Goal: Register for event/course

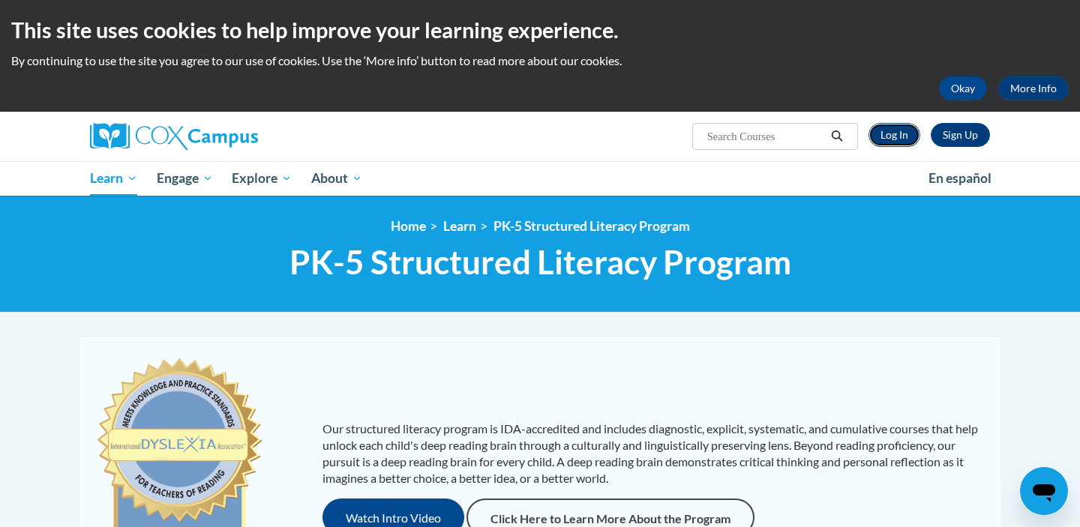
click at [887, 142] on link "Log In" at bounding box center [895, 135] width 52 height 24
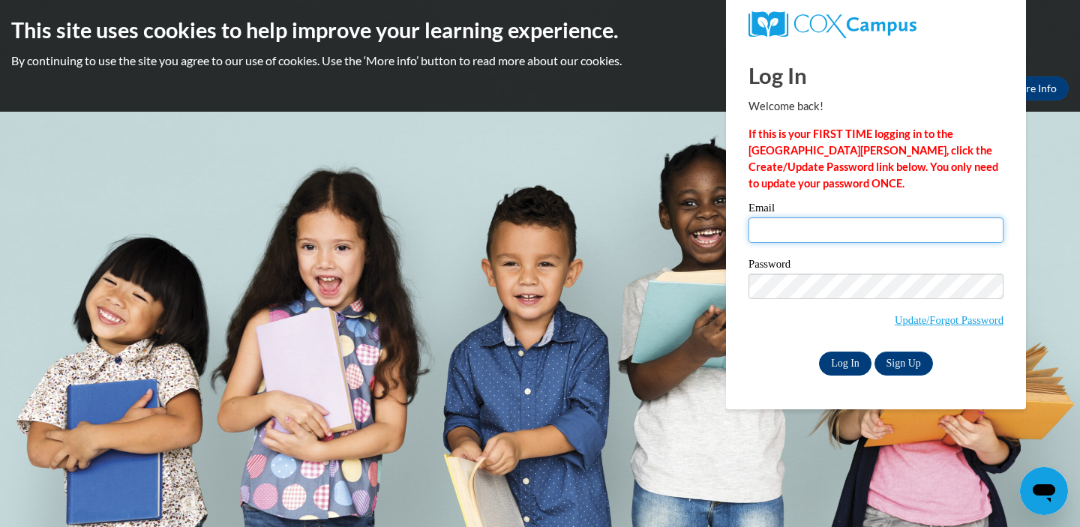
type input "alexisrgomez2020@gmail.com"
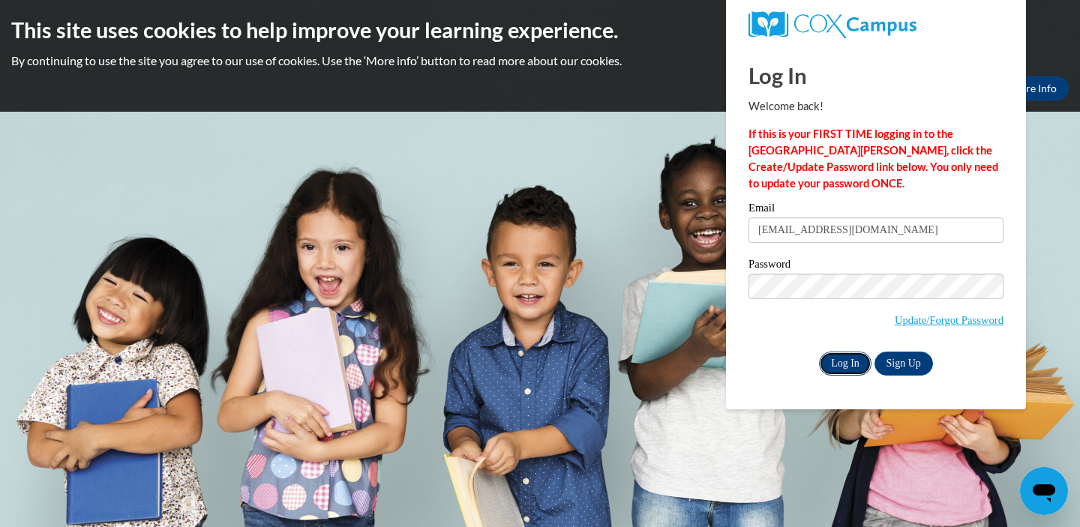
click at [847, 365] on input "Log In" at bounding box center [845, 364] width 53 height 24
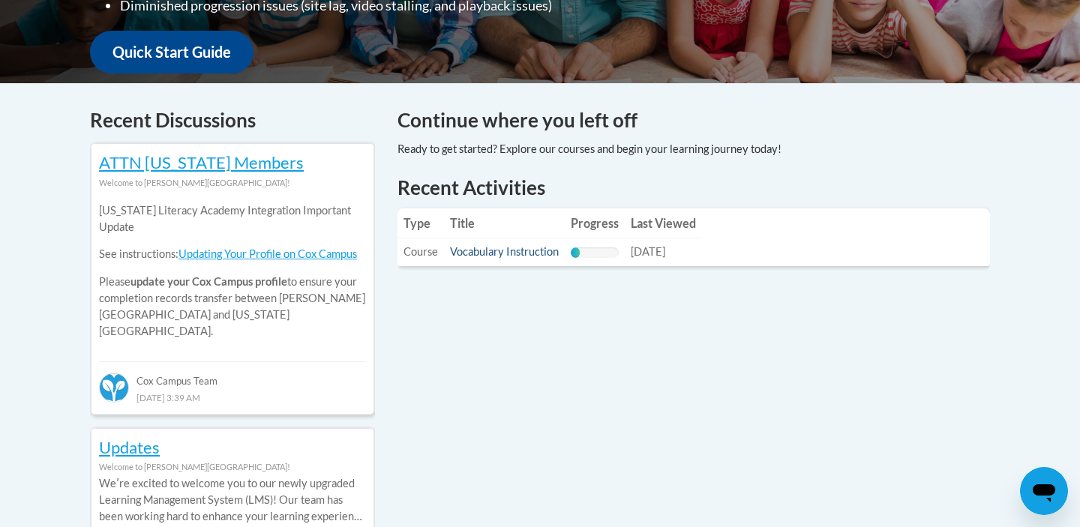
scroll to position [575, 0]
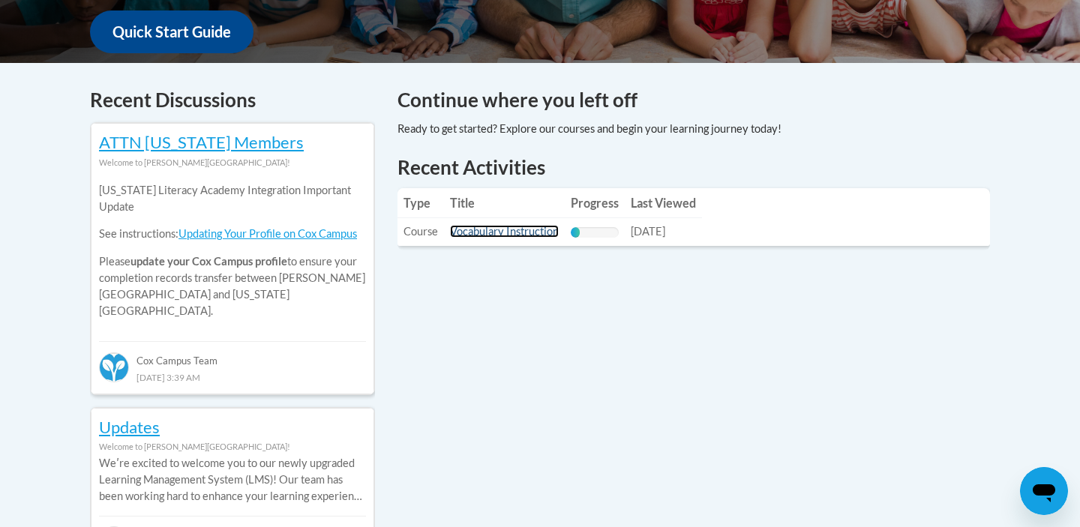
click at [527, 230] on link "Vocabulary Instruction" at bounding box center [504, 231] width 109 height 13
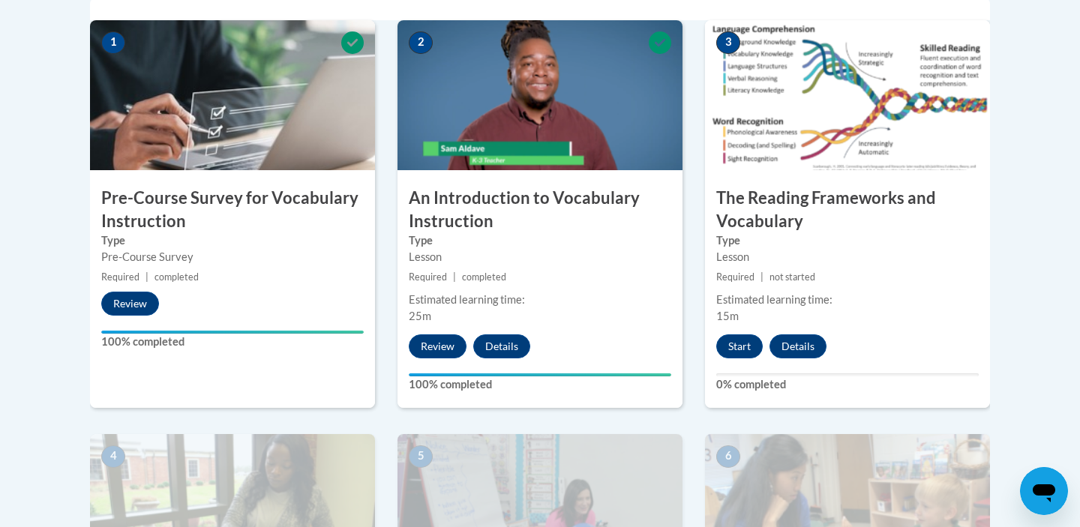
scroll to position [498, 0]
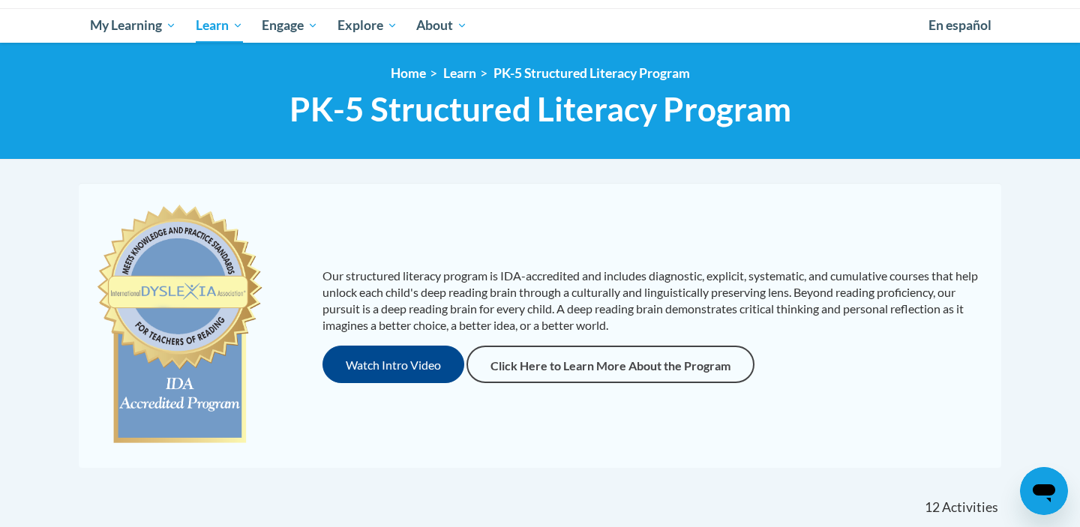
scroll to position [127, 0]
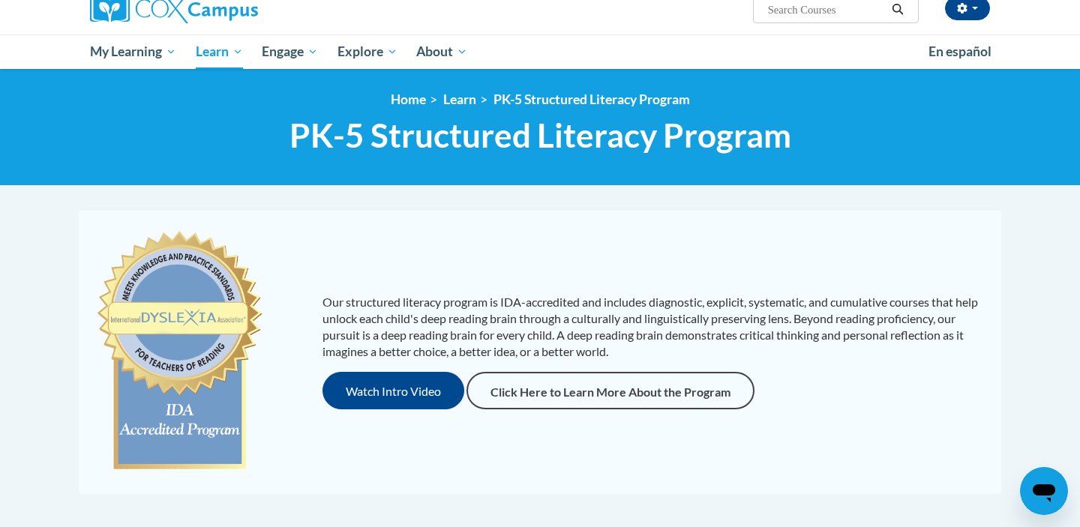
click at [818, 8] on input "Search..." at bounding box center [827, 10] width 120 height 18
type input "Early Literacy"
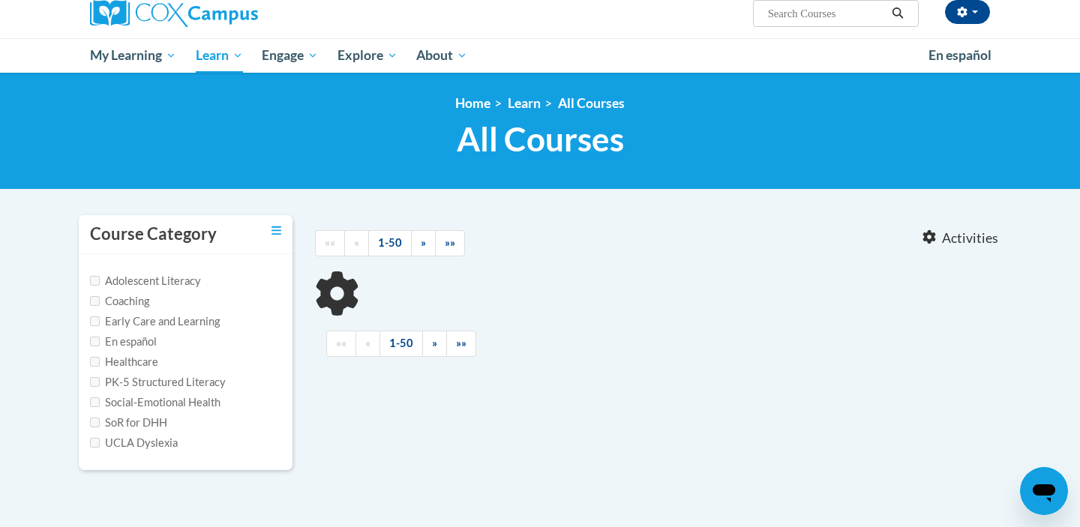
type input "Early Literacy"
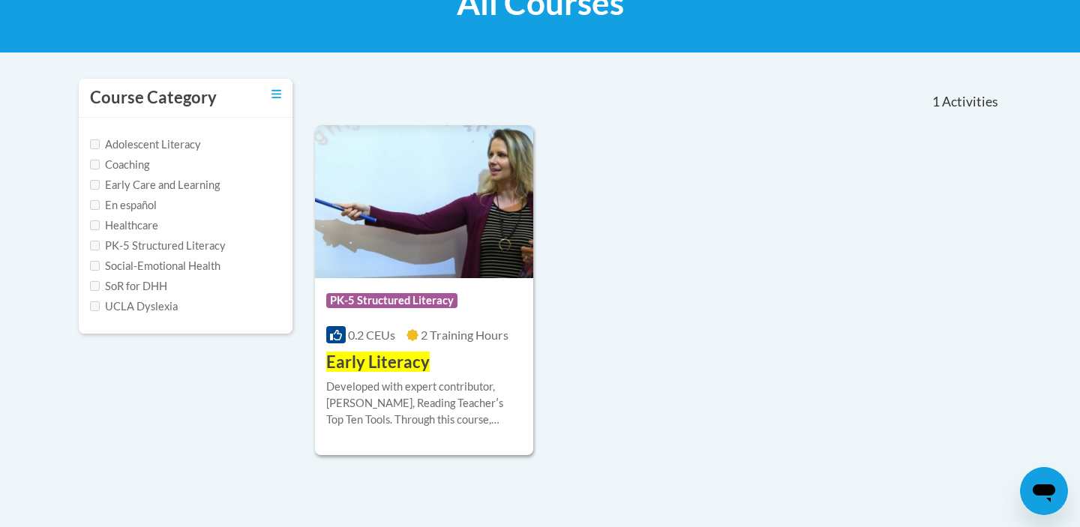
scroll to position [299, 0]
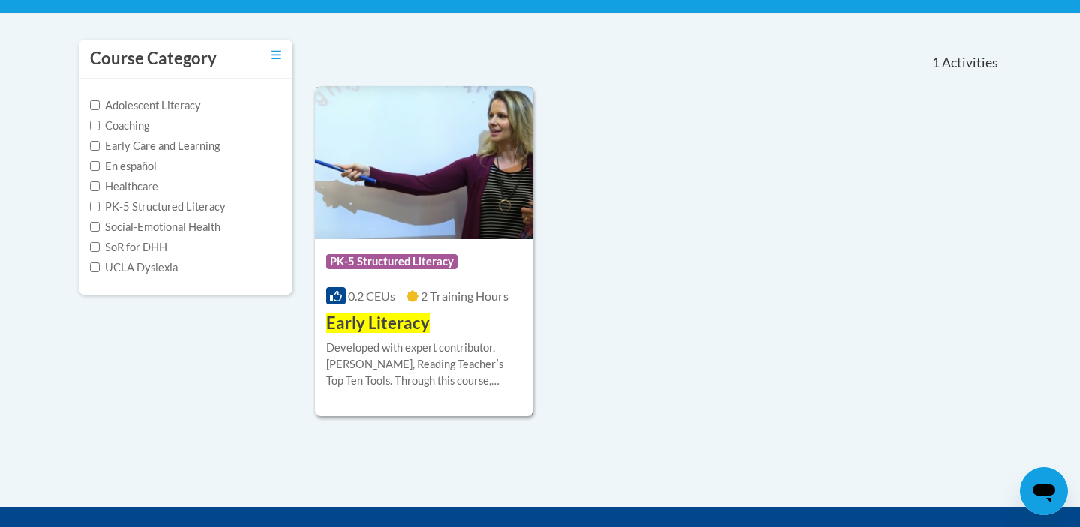
click at [387, 272] on span "PK-5 Structured Literacy" at bounding box center [393, 263] width 135 height 19
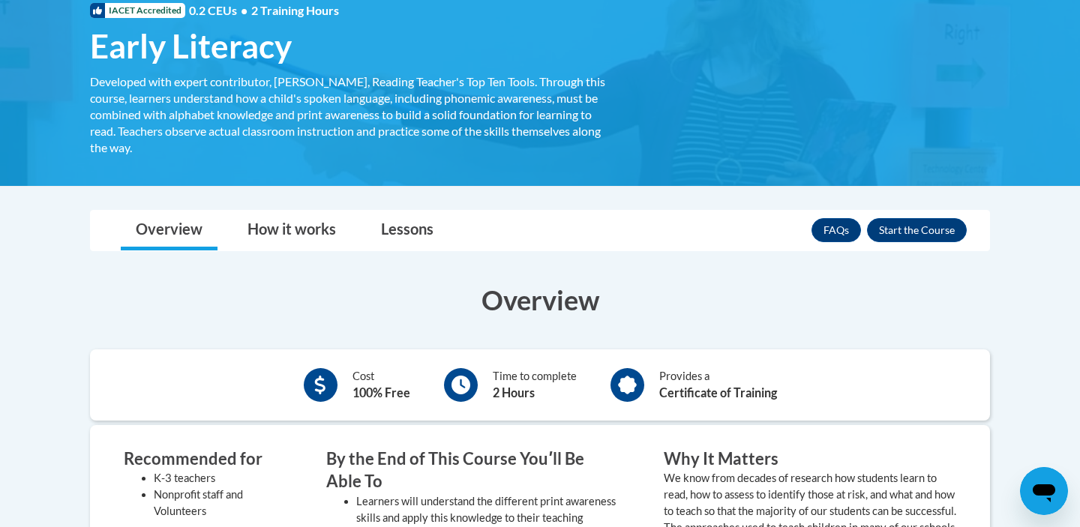
scroll to position [243, 0]
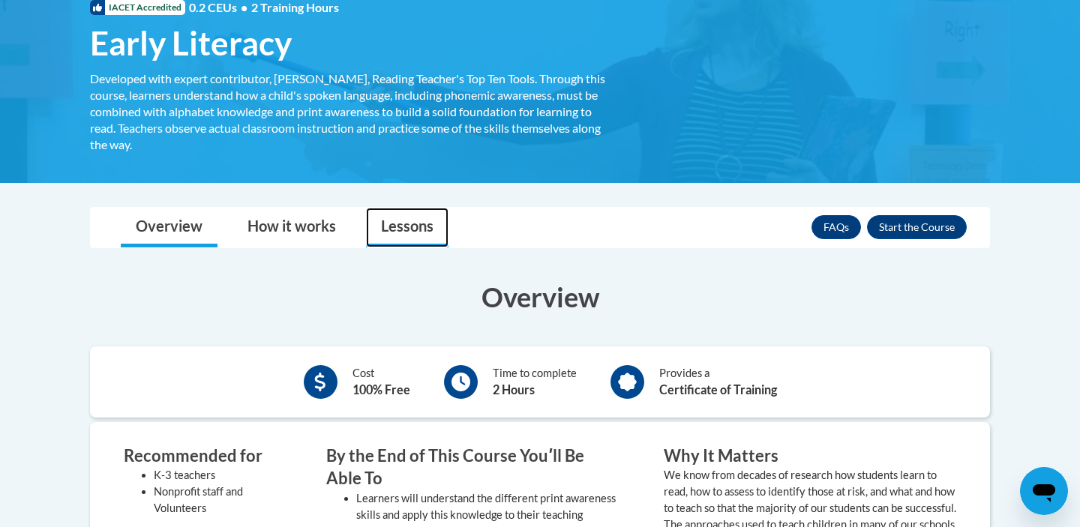
click at [393, 214] on link "Lessons" at bounding box center [407, 228] width 83 height 40
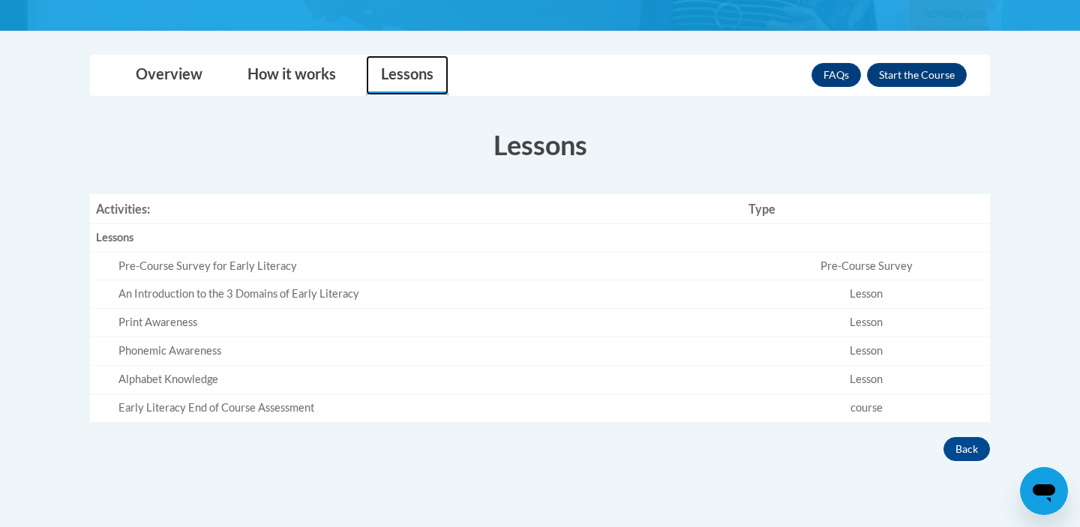
scroll to position [396, 0]
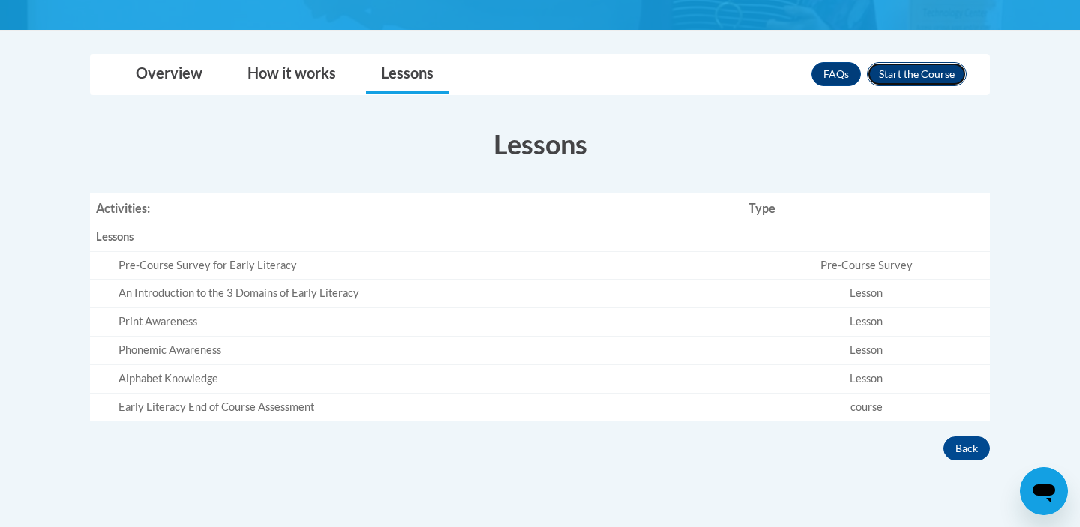
click at [913, 78] on button "Enroll" at bounding box center [917, 74] width 100 height 24
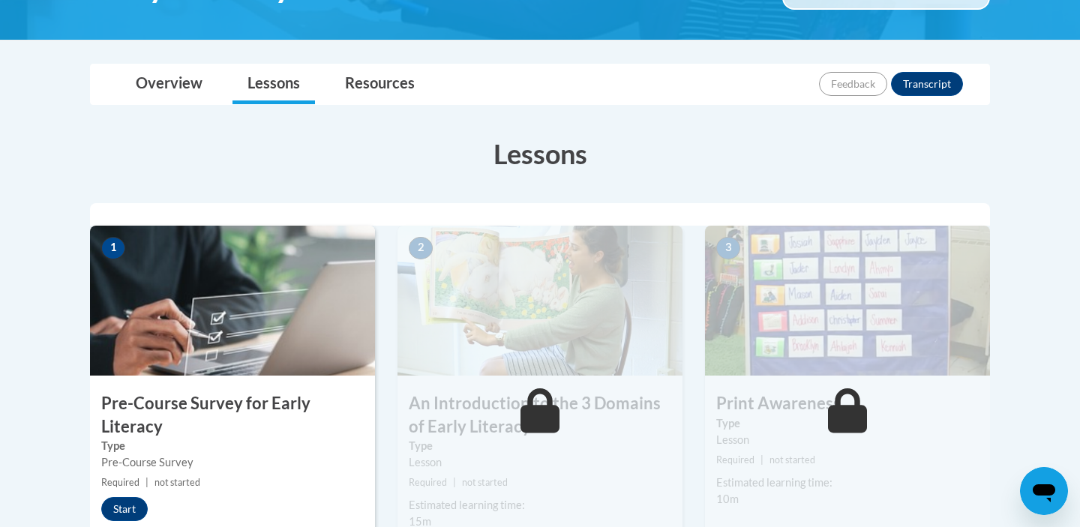
scroll to position [449, 0]
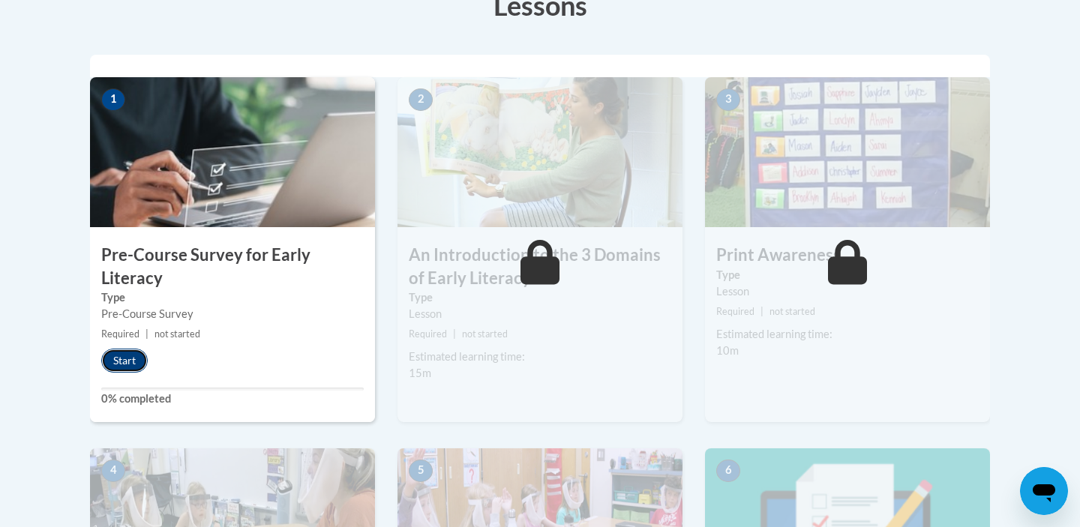
click at [120, 364] on button "Start" at bounding box center [124, 361] width 47 height 24
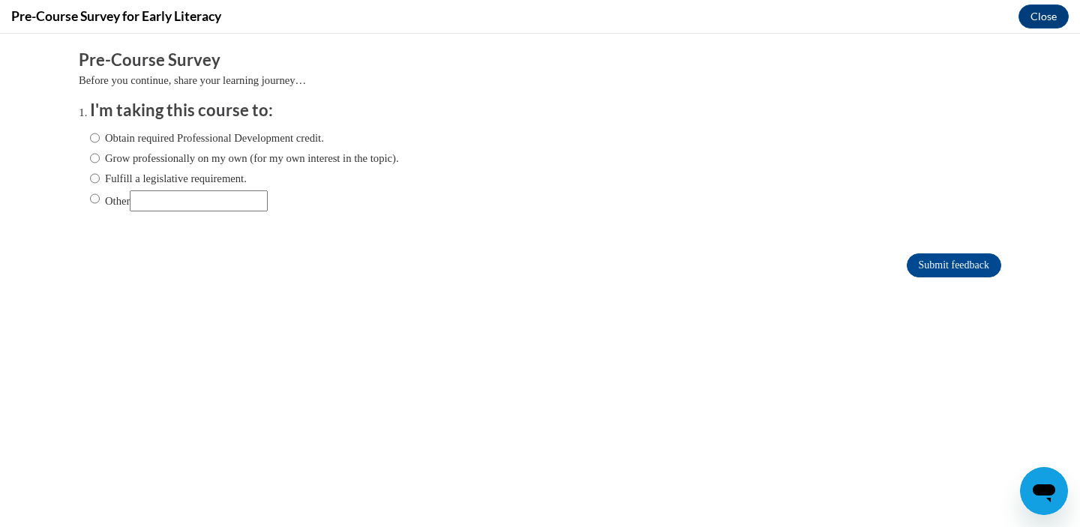
scroll to position [0, 0]
click at [148, 137] on label "Obtain required Professional Development credit." at bounding box center [207, 138] width 234 height 17
click at [100, 137] on input "Obtain required Professional Development credit." at bounding box center [95, 138] width 10 height 17
radio input "true"
click at [964, 268] on input "Submit feedback" at bounding box center [954, 266] width 95 height 24
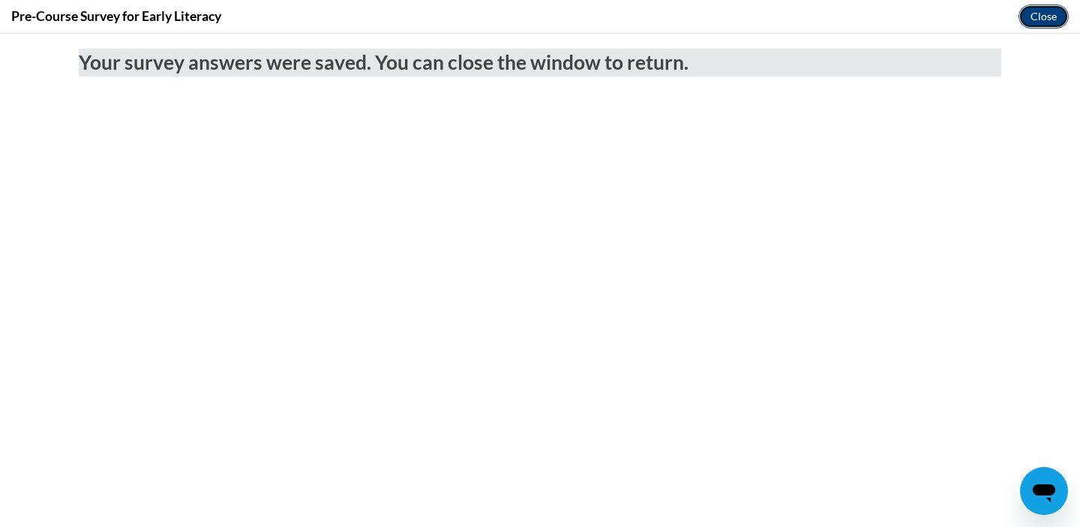
click at [1029, 18] on button "Close" at bounding box center [1044, 17] width 50 height 24
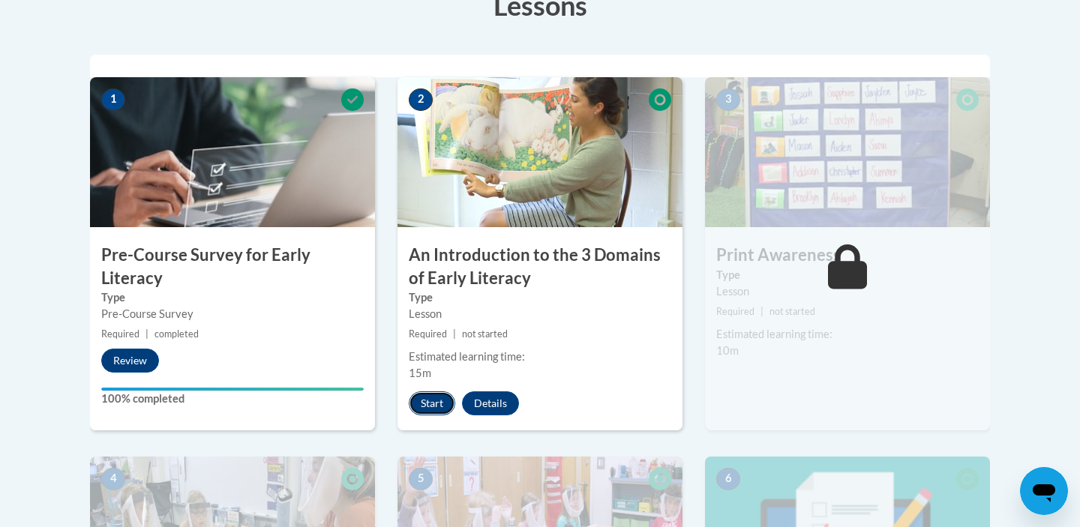
click at [441, 401] on button "Start" at bounding box center [432, 404] width 47 height 24
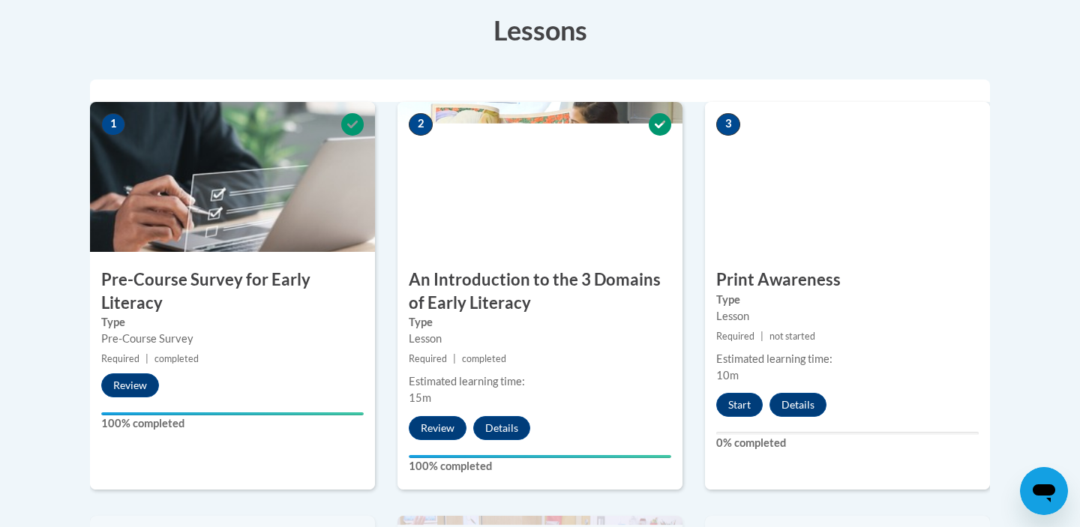
scroll to position [428, 0]
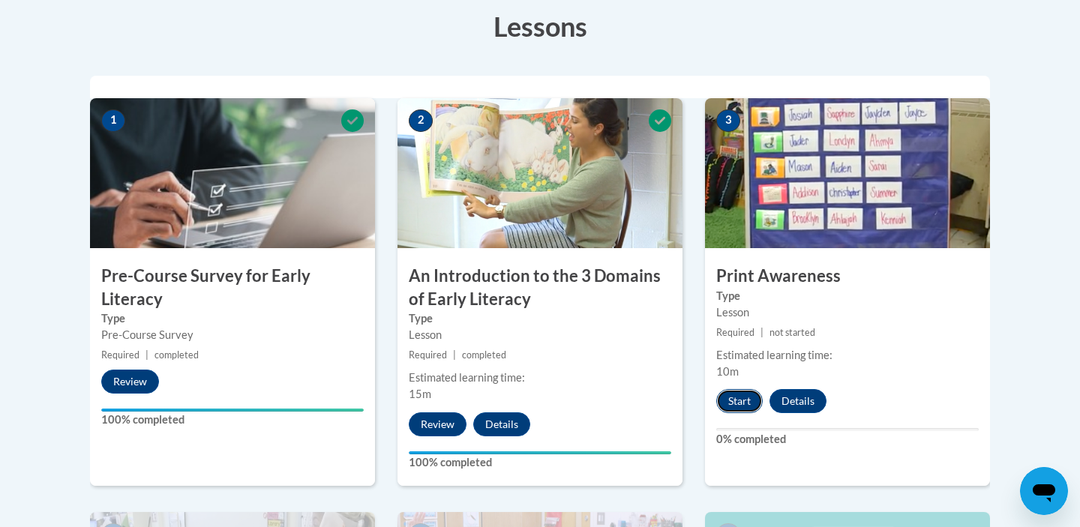
click at [743, 398] on button "Start" at bounding box center [739, 401] width 47 height 24
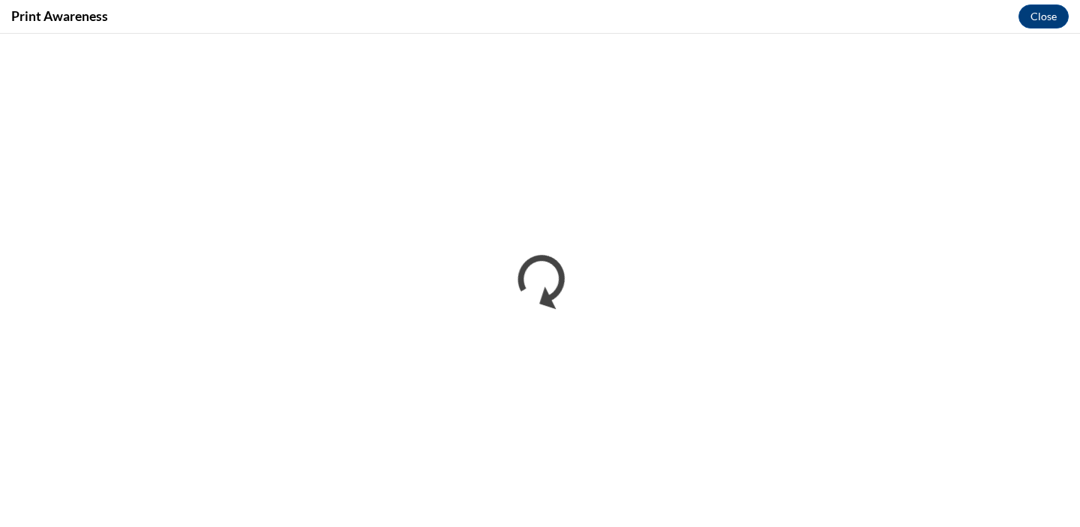
scroll to position [0, 0]
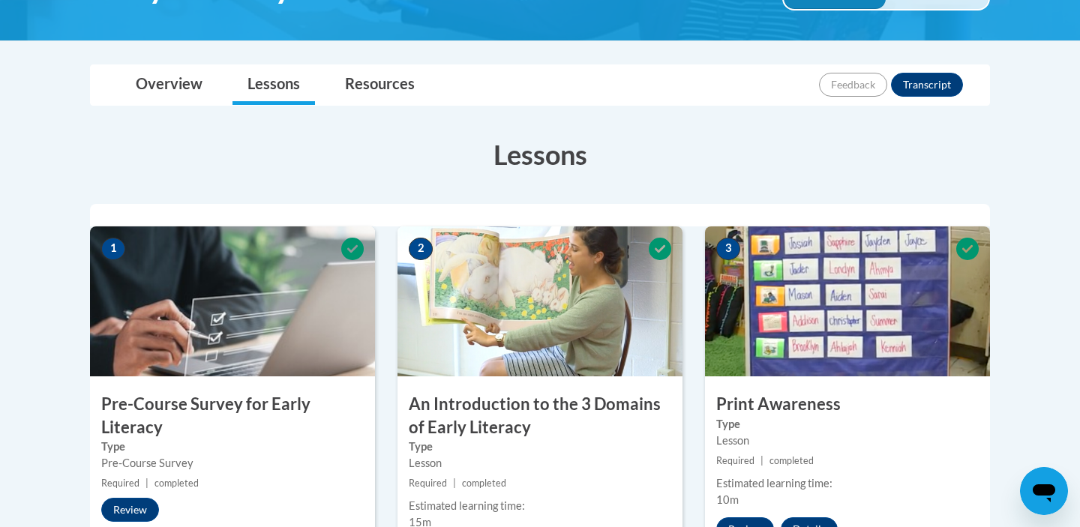
scroll to position [290, 0]
